Goal: Information Seeking & Learning: Find specific fact

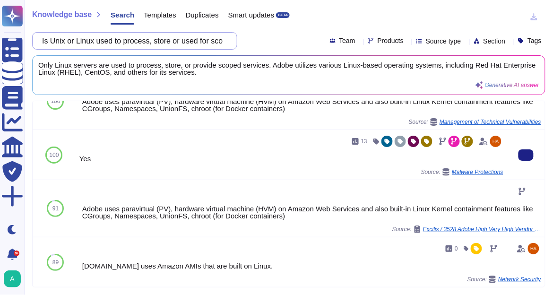
scroll to position [38, 0]
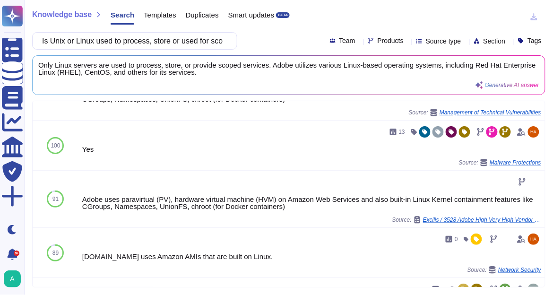
click at [408, 42] on icon at bounding box center [408, 42] width 0 height 0
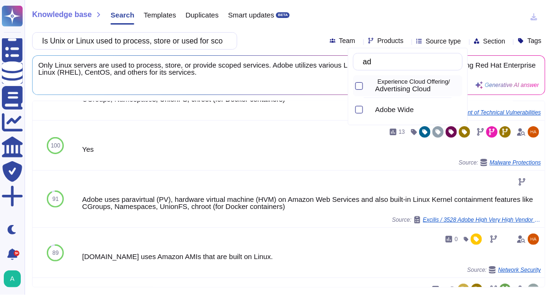
click at [388, 82] on p "Experience Cloud Offering/" at bounding box center [418, 82] width 81 height 6
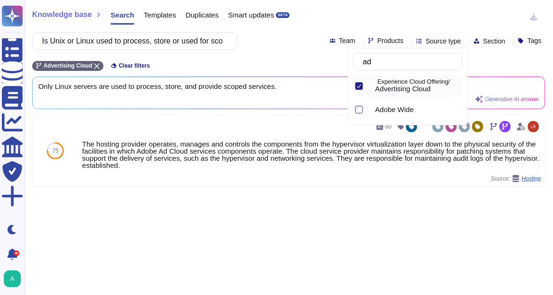
type input "ad"
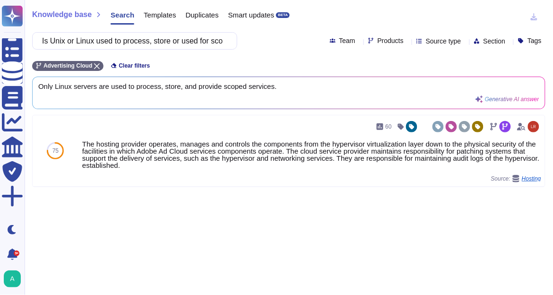
click at [271, 67] on div "Advertising Cloud Clear filters" at bounding box center [288, 63] width 513 height 16
click at [166, 89] on span "Only Linux servers are used to process, store, and provide scoped services." at bounding box center [271, 86] width 466 height 7
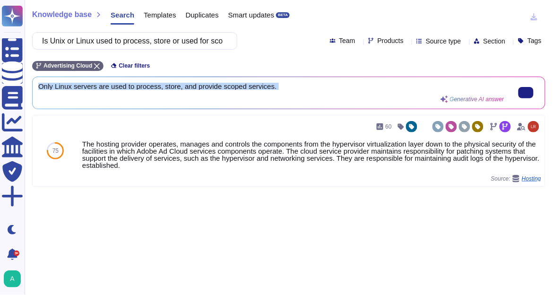
click at [166, 89] on span "Only Linux servers are used to process, store, and provide scoped services." at bounding box center [271, 86] width 466 height 7
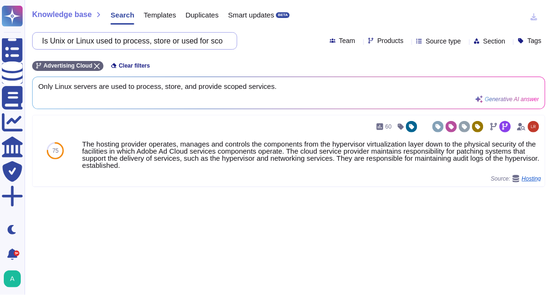
click at [154, 44] on input "Is Unix or Linux used to process, store or used for scoped services?" at bounding box center [132, 41] width 190 height 17
paste input "Are AS/400s"
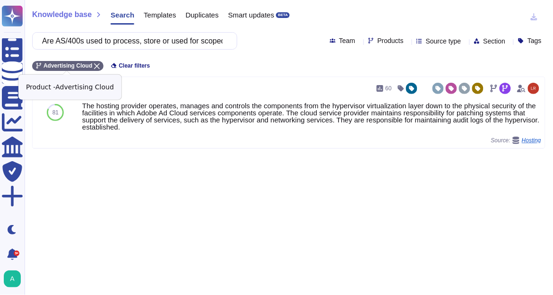
click at [95, 65] on icon at bounding box center [97, 66] width 6 height 6
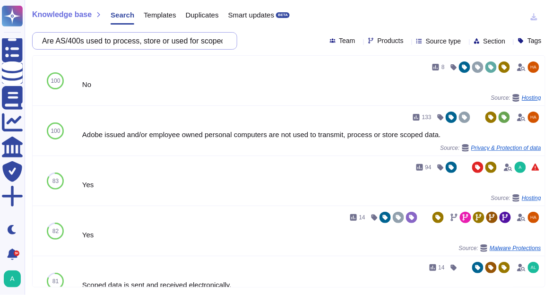
click at [157, 36] on input "Are AS/400s used to process, store or used for scoped services?" at bounding box center [132, 41] width 190 height 17
paste input "Is there a management approved process to ensure that backup image snapshots co…"
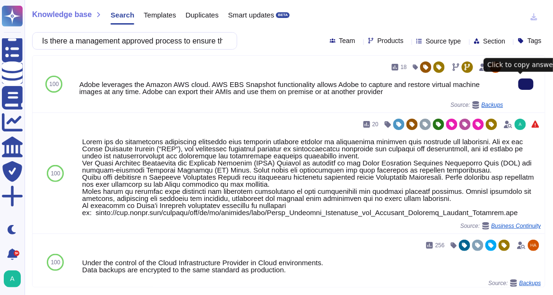
click at [519, 81] on button at bounding box center [526, 83] width 15 height 11
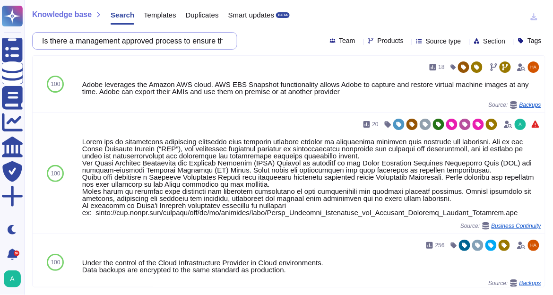
click at [208, 46] on input "Is there a management approved process to ensure that backup image snapshots co…" at bounding box center [132, 41] width 190 height 17
paste input "Do fourth parties (e.g., backup vendors, service providers, subcontractors, equ…"
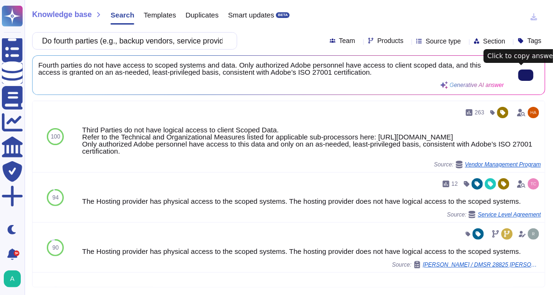
click at [131, 39] on input "Do fourth parties (e.g., backup vendors, service providers, subcontractors, equ…" at bounding box center [132, 41] width 190 height 17
paste input "Is there an asset Inventory list or configuration management Database (CMDB)"
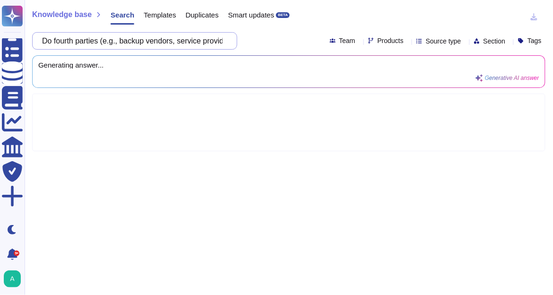
scroll to position [0, 93]
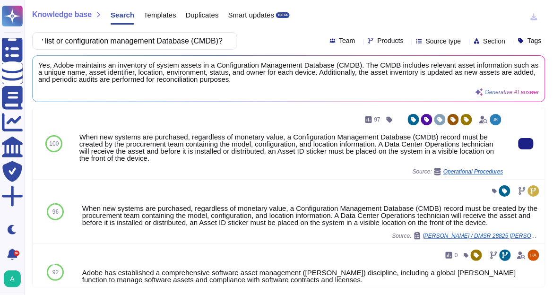
type input "Is there an asset Inventory list or configuration management Database (CMDB)?"
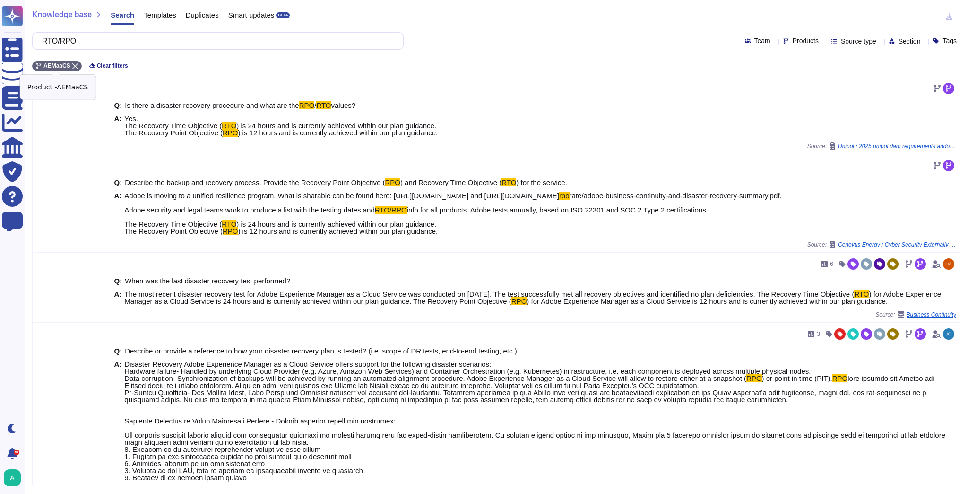
click at [75, 62] on div "AEMaaCS" at bounding box center [57, 66] width 50 height 10
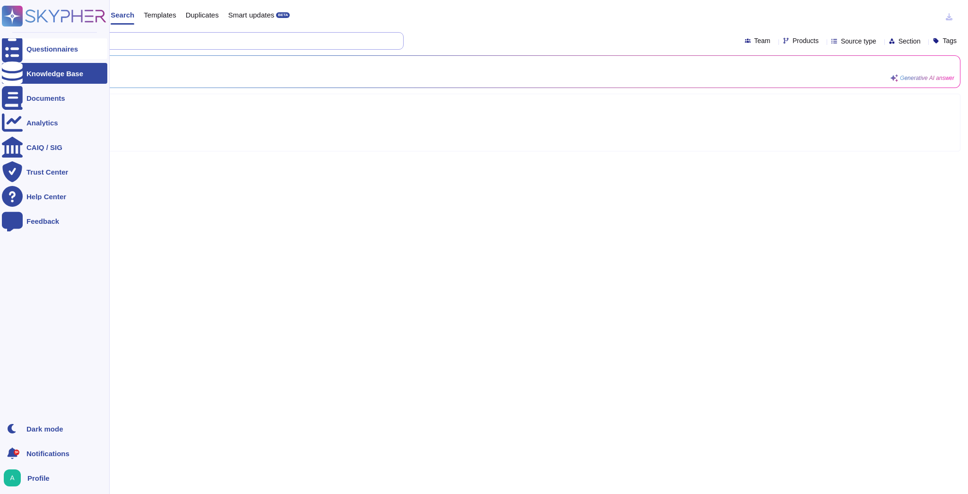
drag, startPoint x: 89, startPoint y: 38, endPoint x: 17, endPoint y: 38, distance: 71.9
click at [17, 38] on div "Questionnaires Knowledge Base Documents Analytics CAIQ / SIG Trust Center Help …" at bounding box center [484, 247] width 968 height 494
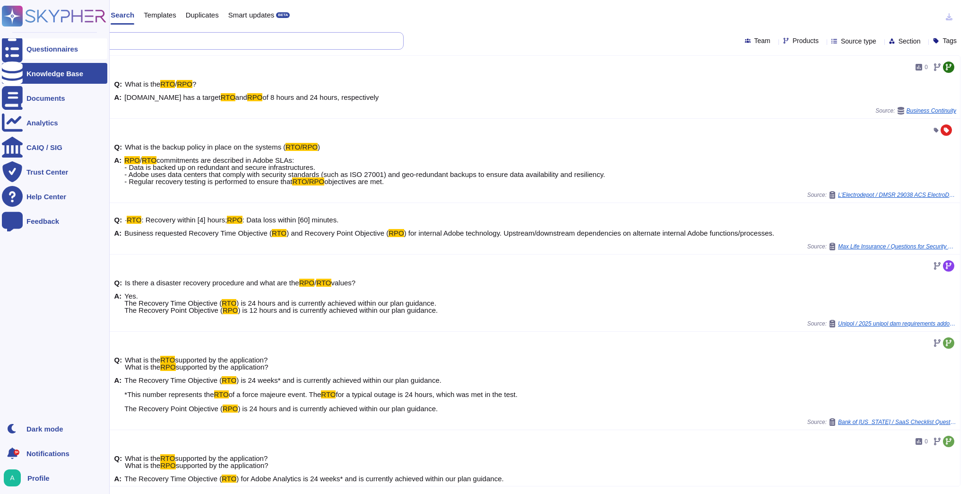
paste input "Is Unix or Linux used to process, store or used for scoped services?"
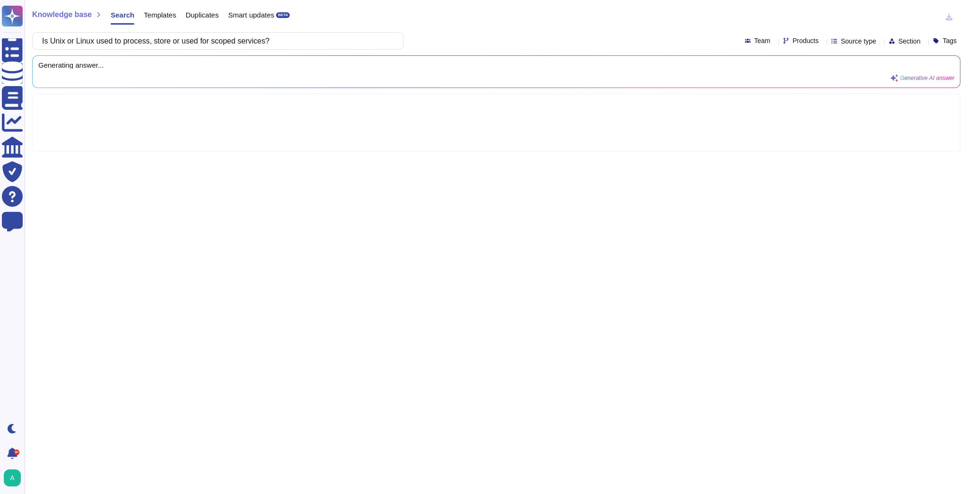
type input "Is Unix or Linux used to process, store or used for scoped services?"
click at [798, 43] on div "Products" at bounding box center [802, 40] width 39 height 7
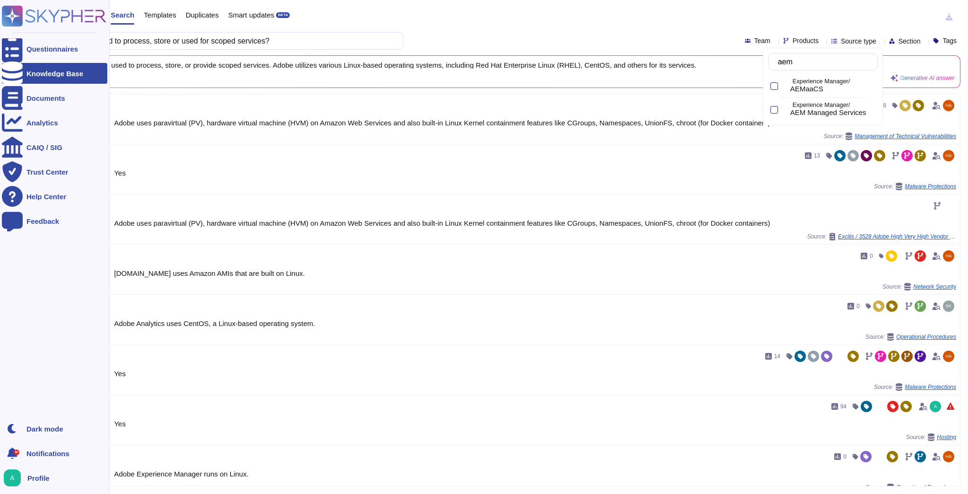
type input "aem"
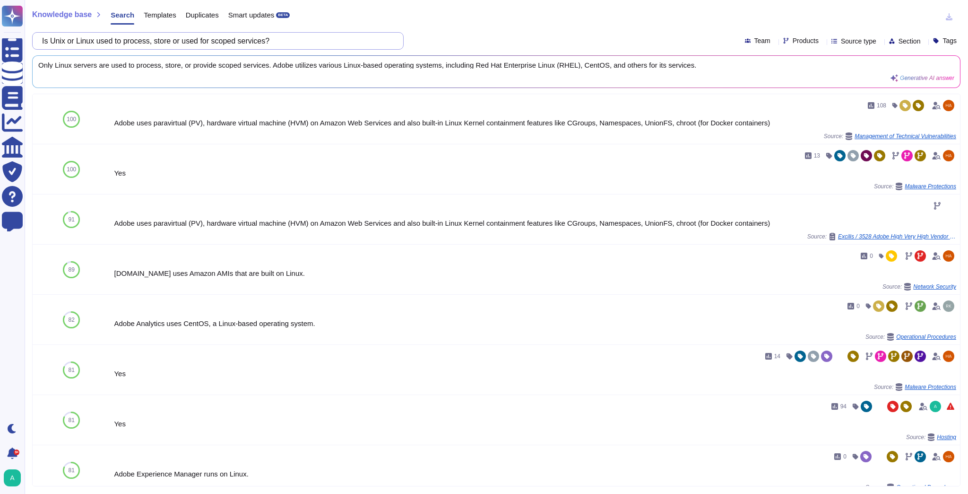
click at [146, 43] on input "Is Unix or Linux used to process, store or used for scoped services?" at bounding box center [215, 41] width 356 height 17
paste input "Are Hypervisors used to manage systems used to transmit, process or store Scope…"
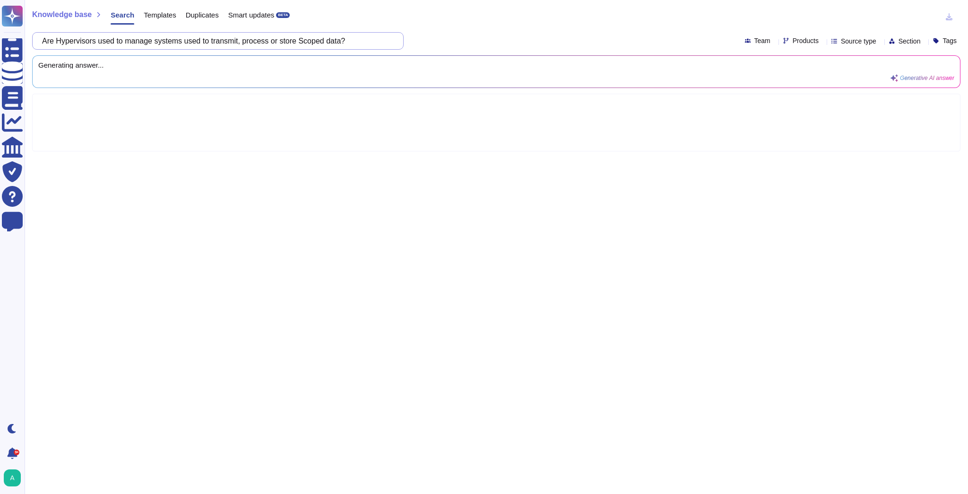
type input "Are Hypervisors used to manage systems used to transmit, process or store Scope…"
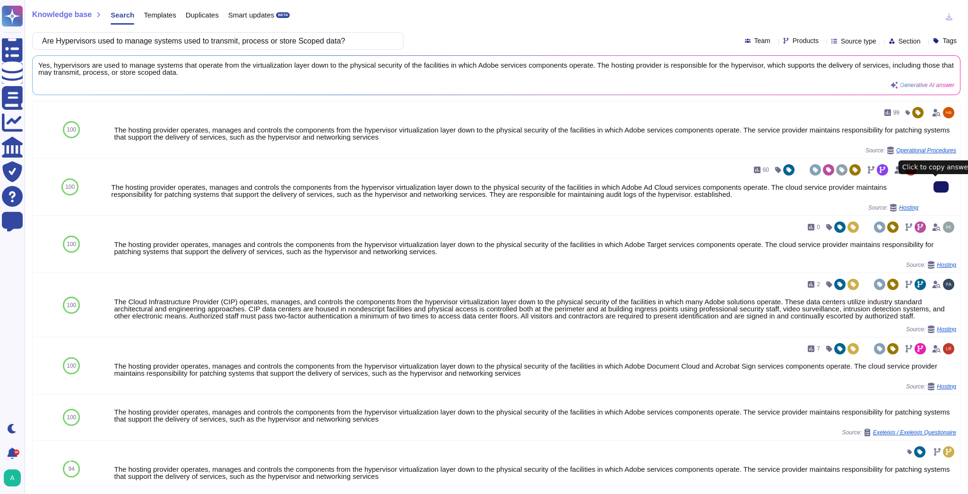
click at [941, 187] on icon at bounding box center [941, 187] width 0 height 0
